Goal: Task Accomplishment & Management: Use online tool/utility

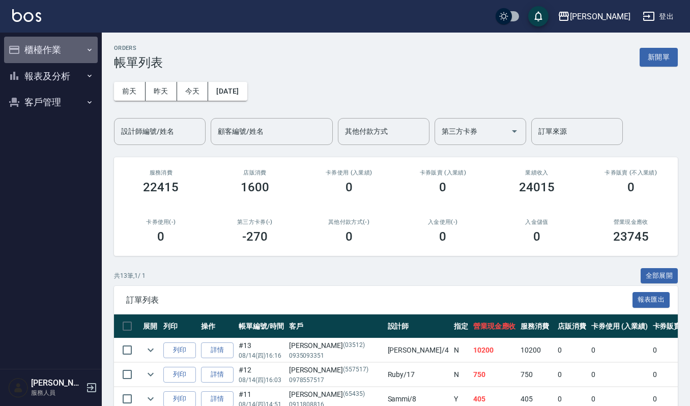
click at [52, 58] on button "櫃檯作業" at bounding box center [51, 50] width 94 height 26
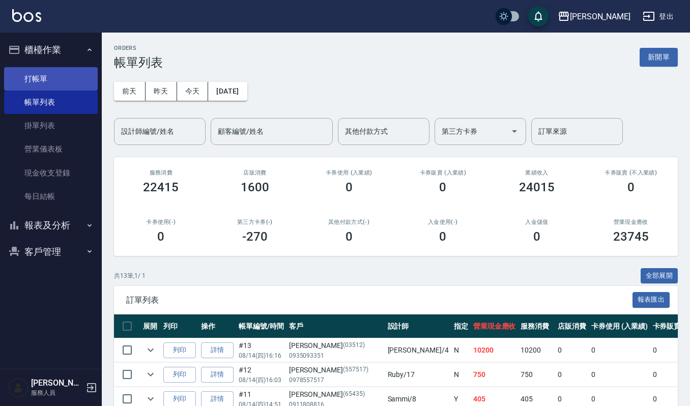
click at [64, 73] on link "打帳單" at bounding box center [51, 78] width 94 height 23
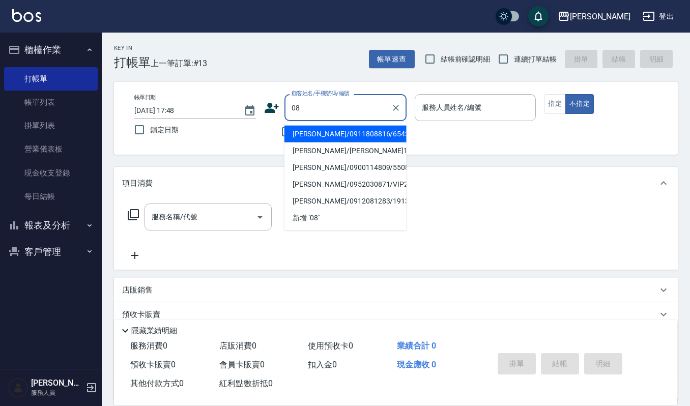
type input "0"
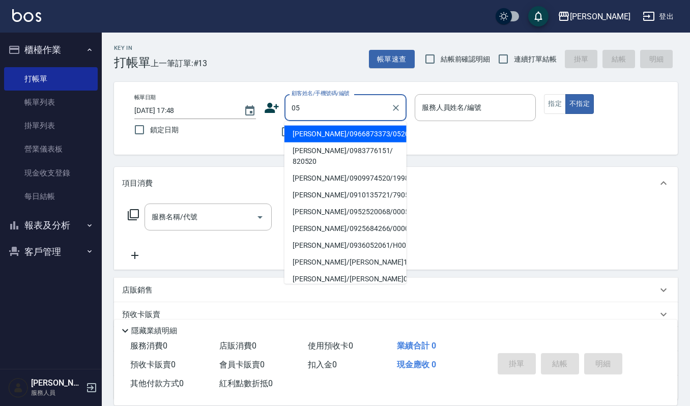
type input "0"
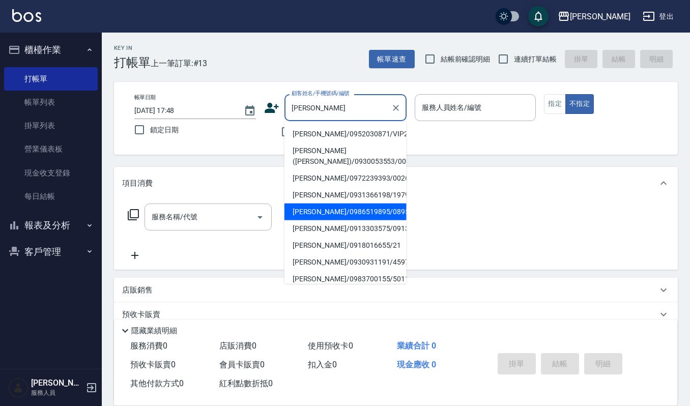
type input "[PERSON_NAME]/0986519895/089566"
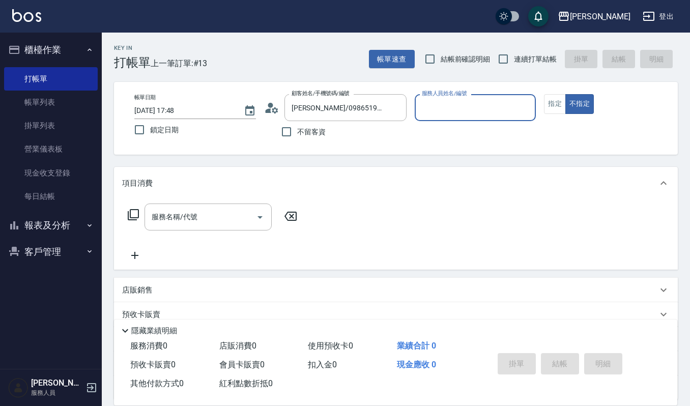
type input "Ruby-17"
click at [565, 94] on button "不指定" at bounding box center [579, 104] width 28 height 20
type button "false"
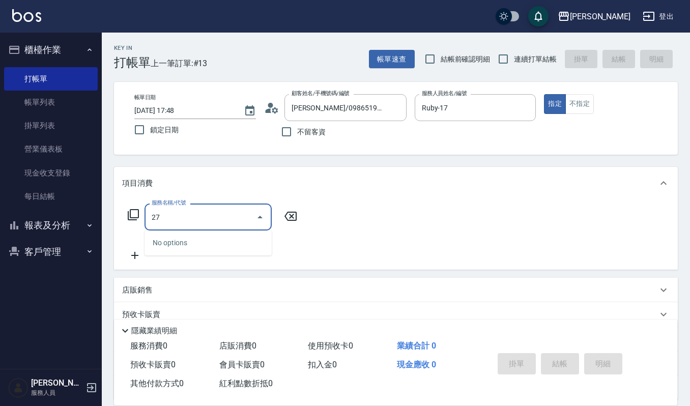
type input "2"
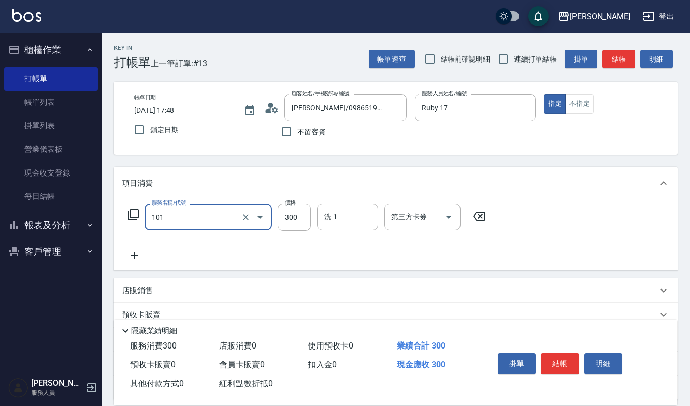
type input "一般洗髮(101)"
type input "270"
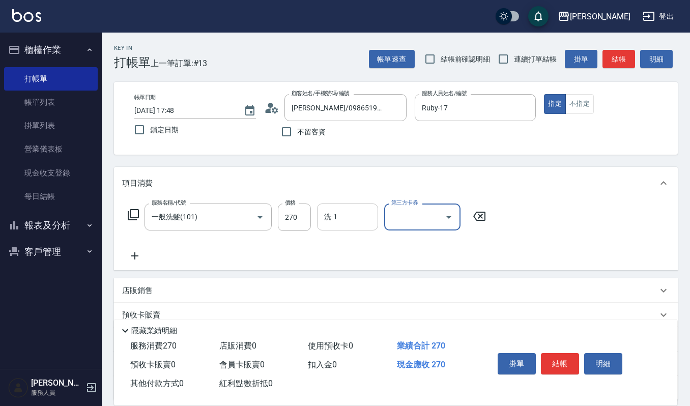
click at [342, 212] on input "洗-1" at bounding box center [348, 217] width 52 height 18
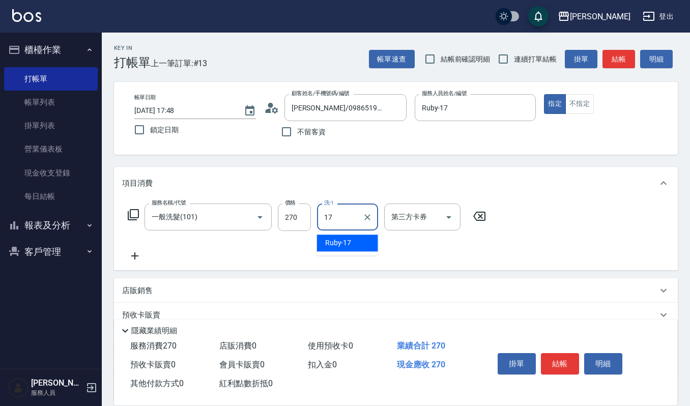
type input "Ruby-17"
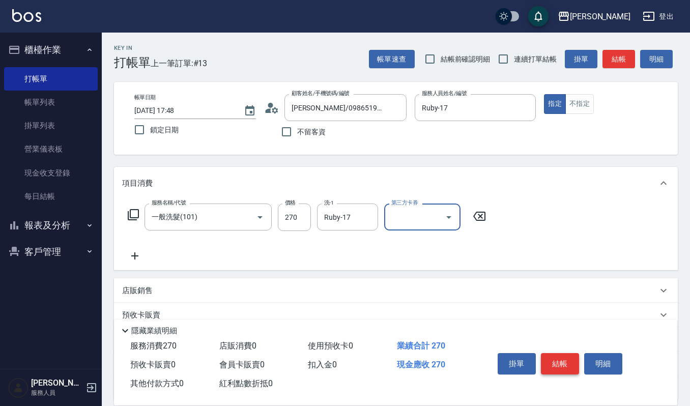
click at [562, 361] on button "結帳" at bounding box center [560, 363] width 38 height 21
